Goal: Task Accomplishment & Management: Manage account settings

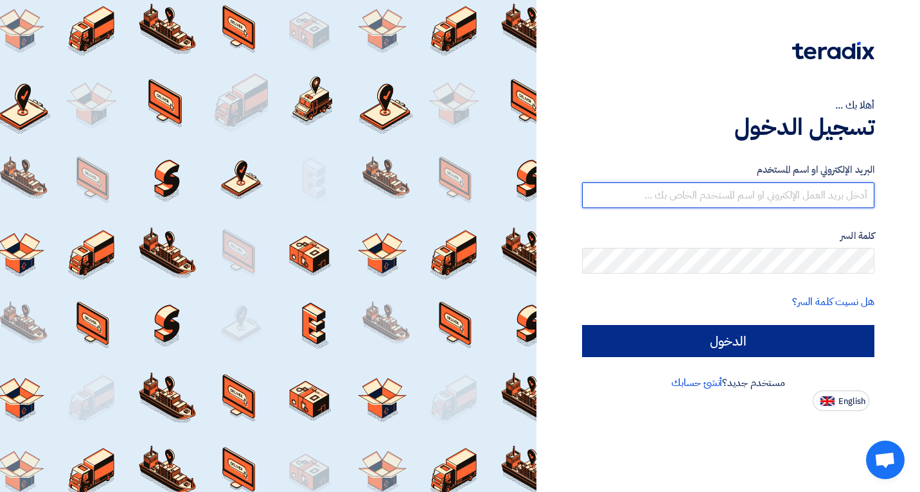
type input "[EMAIL_ADDRESS][DOMAIN_NAME]"
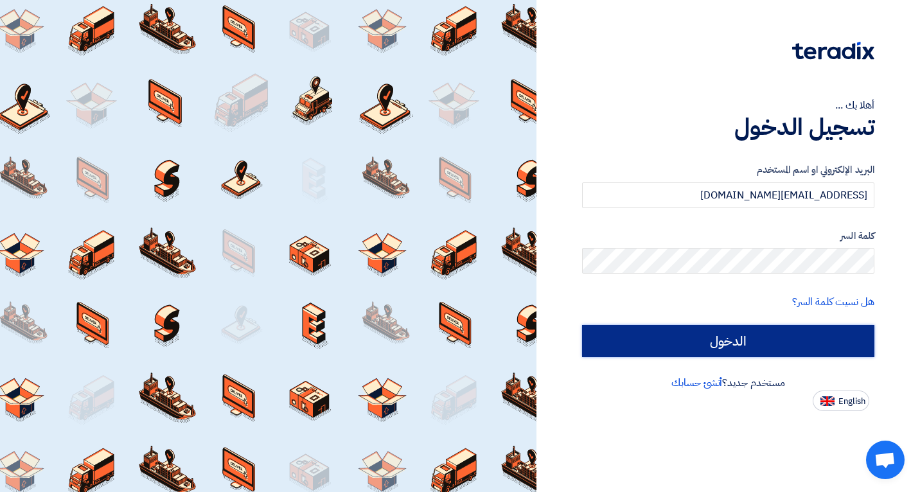
click at [710, 329] on input "الدخول" at bounding box center [728, 341] width 292 height 32
type input "Sign in"
